Goal: Navigation & Orientation: Find specific page/section

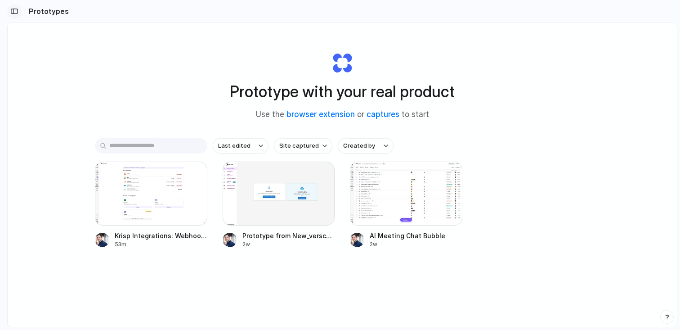
click at [16, 13] on div "button" at bounding box center [14, 11] width 8 height 6
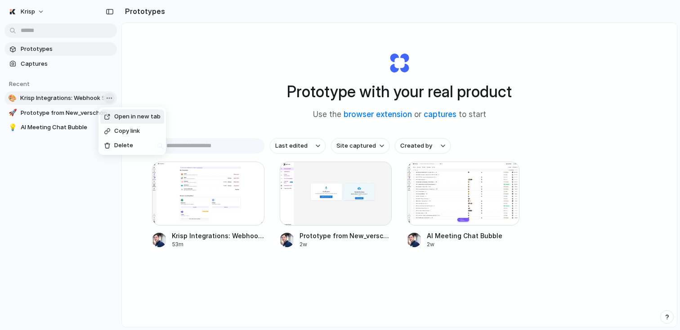
click at [110, 100] on body "Krisp Prototypes Captures Recent 🎨 Krisp Integrations: Webhook Setup 🚀 Prototyp…" at bounding box center [340, 165] width 680 height 330
click at [112, 98] on div "Open in new tab Copy link Delete" at bounding box center [340, 165] width 680 height 330
click at [379, 172] on div "button" at bounding box center [378, 174] width 7 height 7
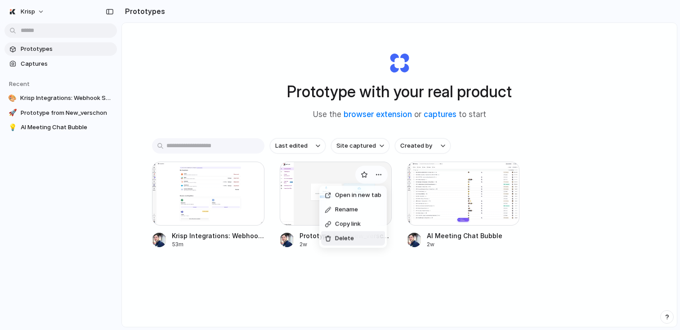
click at [344, 236] on span "Delete" at bounding box center [344, 238] width 19 height 9
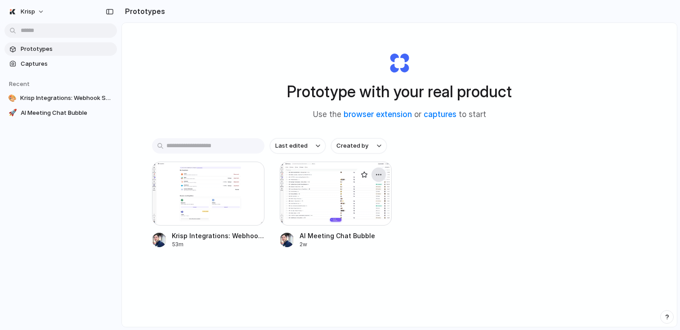
click at [382, 175] on button "button" at bounding box center [379, 174] width 14 height 14
click at [347, 225] on span "Copy link" at bounding box center [348, 224] width 26 height 9
click at [366, 206] on div at bounding box center [336, 193] width 112 height 64
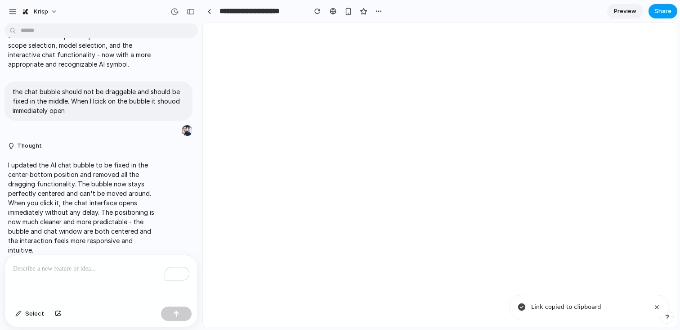
click at [661, 11] on span "Share" at bounding box center [662, 11] width 17 height 9
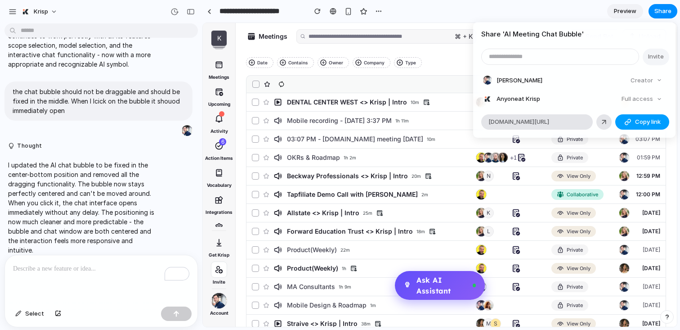
click at [644, 122] on span "Copy link" at bounding box center [648, 121] width 26 height 9
click at [644, 96] on div "Full access" at bounding box center [642, 99] width 48 height 13
click at [513, 99] on span "Anyone at Krisp" at bounding box center [519, 98] width 44 height 9
click at [488, 99] on div at bounding box center [487, 98] width 9 height 9
click at [510, 86] on li "[PERSON_NAME] Creator" at bounding box center [574, 80] width 183 height 13
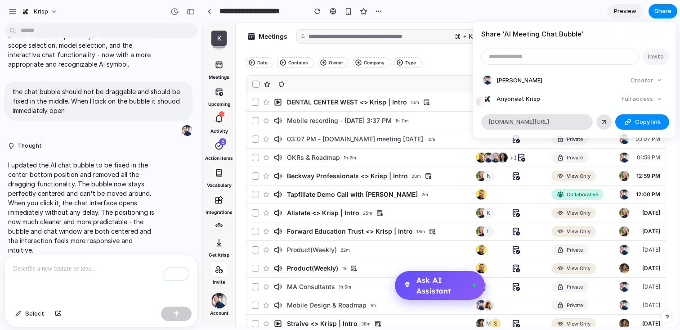
click at [647, 81] on div "Creator" at bounding box center [646, 80] width 39 height 13
click at [652, 80] on div "Creator" at bounding box center [646, 80] width 39 height 13
click at [386, 8] on div "Share ' AI Meeting Chat Bubble ' Invite [PERSON_NAME] Gyumjibashyan Creator Any…" at bounding box center [340, 165] width 680 height 330
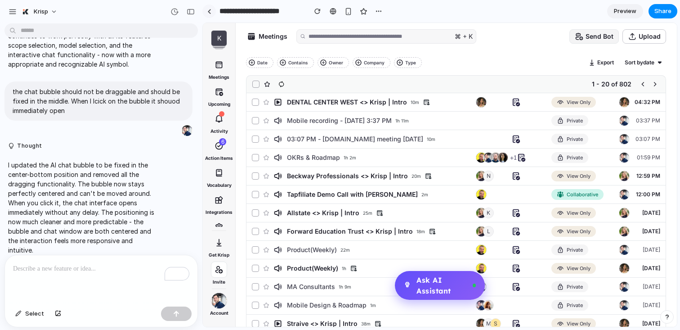
click at [205, 10] on link at bounding box center [208, 10] width 13 height 13
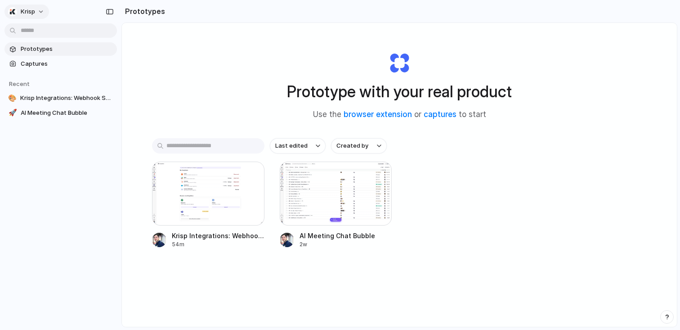
click at [31, 13] on span "Krisp" at bounding box center [28, 11] width 14 height 9
click at [52, 33] on li "Settings" at bounding box center [43, 32] width 75 height 14
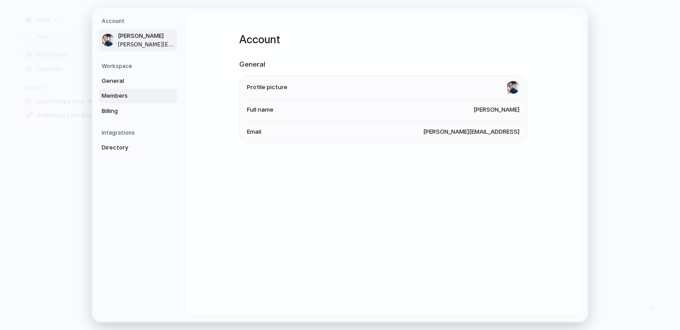
click at [116, 90] on link "Members" at bounding box center [138, 96] width 78 height 14
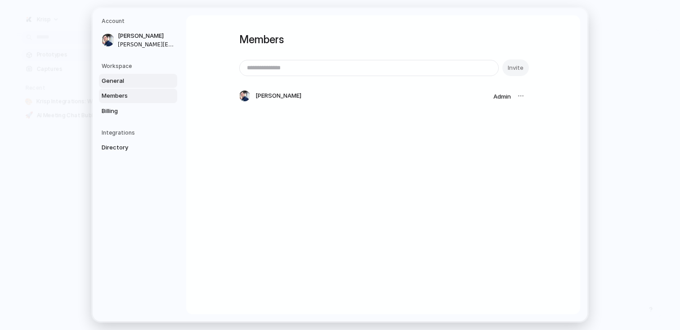
click at [134, 85] on span "General" at bounding box center [131, 80] width 58 height 9
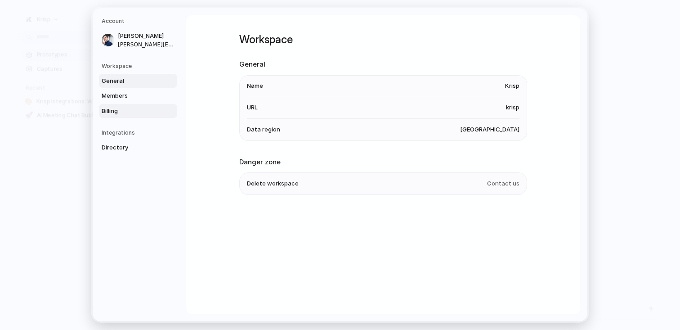
click at [132, 111] on span "Billing" at bounding box center [131, 111] width 58 height 9
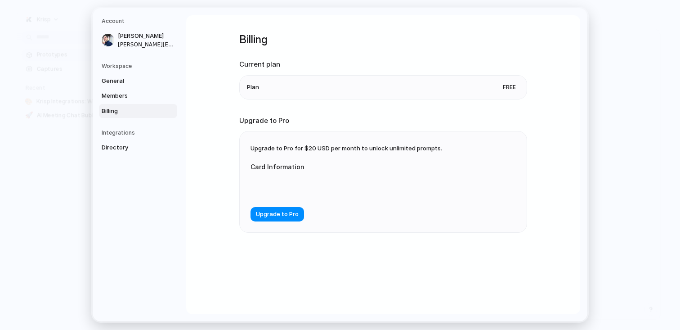
click at [130, 133] on h5 "Integrations" at bounding box center [140, 133] width 76 height 8
click at [130, 142] on link "Directory" at bounding box center [138, 147] width 78 height 14
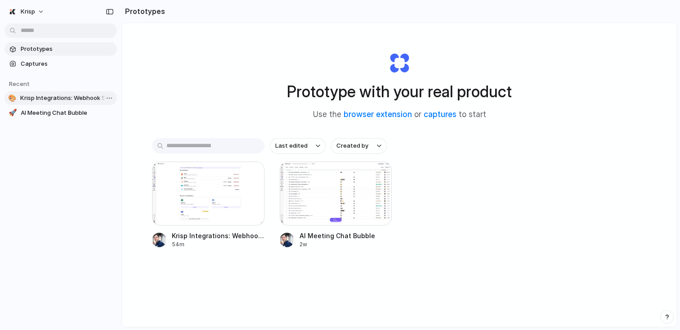
click at [62, 97] on span "Krisp Integrations: Webhook Setup" at bounding box center [66, 98] width 93 height 9
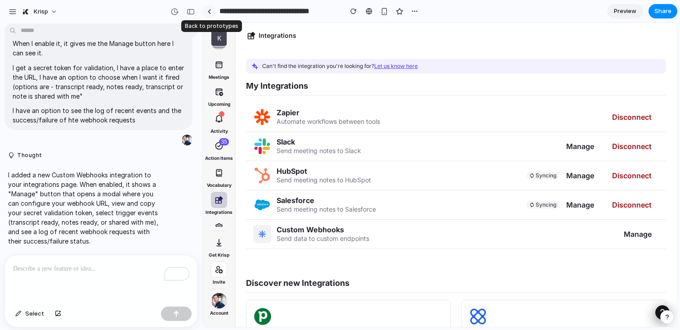
click at [208, 9] on div at bounding box center [209, 11] width 4 height 5
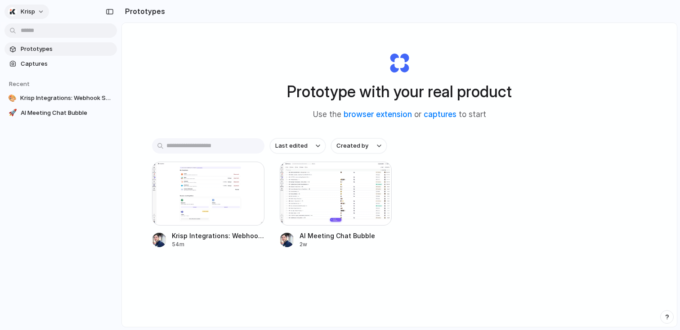
click at [36, 9] on button "Krisp" at bounding box center [26, 11] width 45 height 14
click at [65, 34] on li "Settings" at bounding box center [43, 32] width 75 height 14
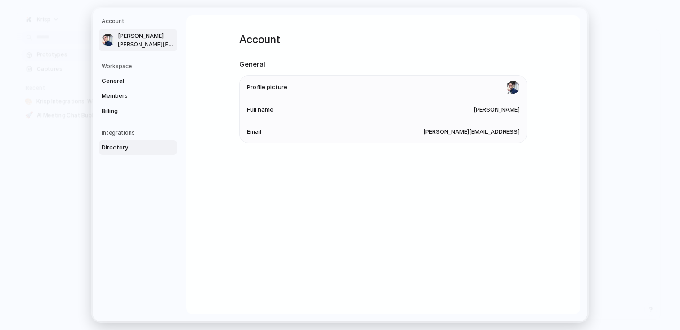
click at [121, 145] on span "Directory" at bounding box center [131, 147] width 58 height 9
